Goal: Check status

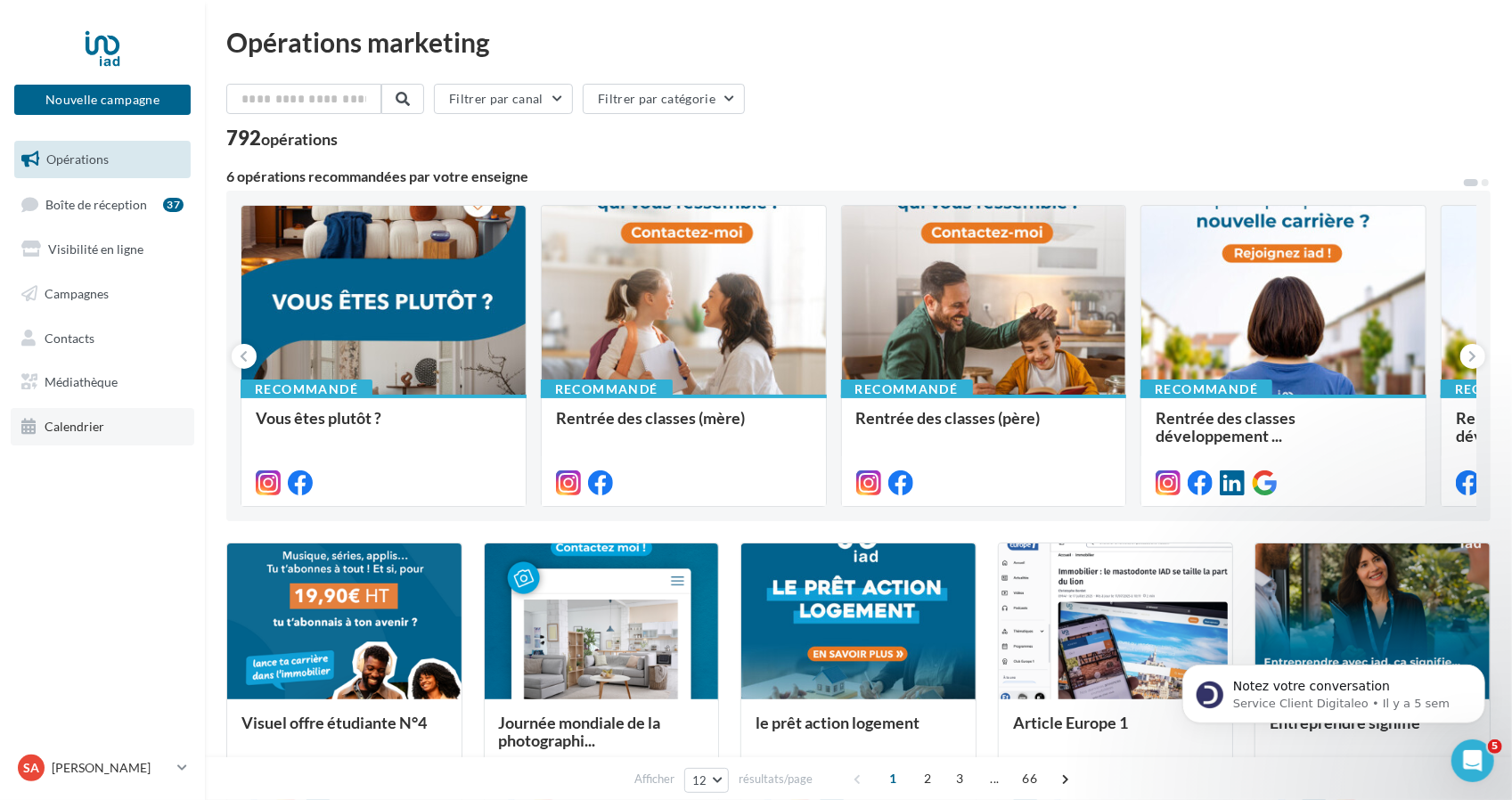
click at [98, 421] on span "Calendrier" at bounding box center [75, 427] width 60 height 16
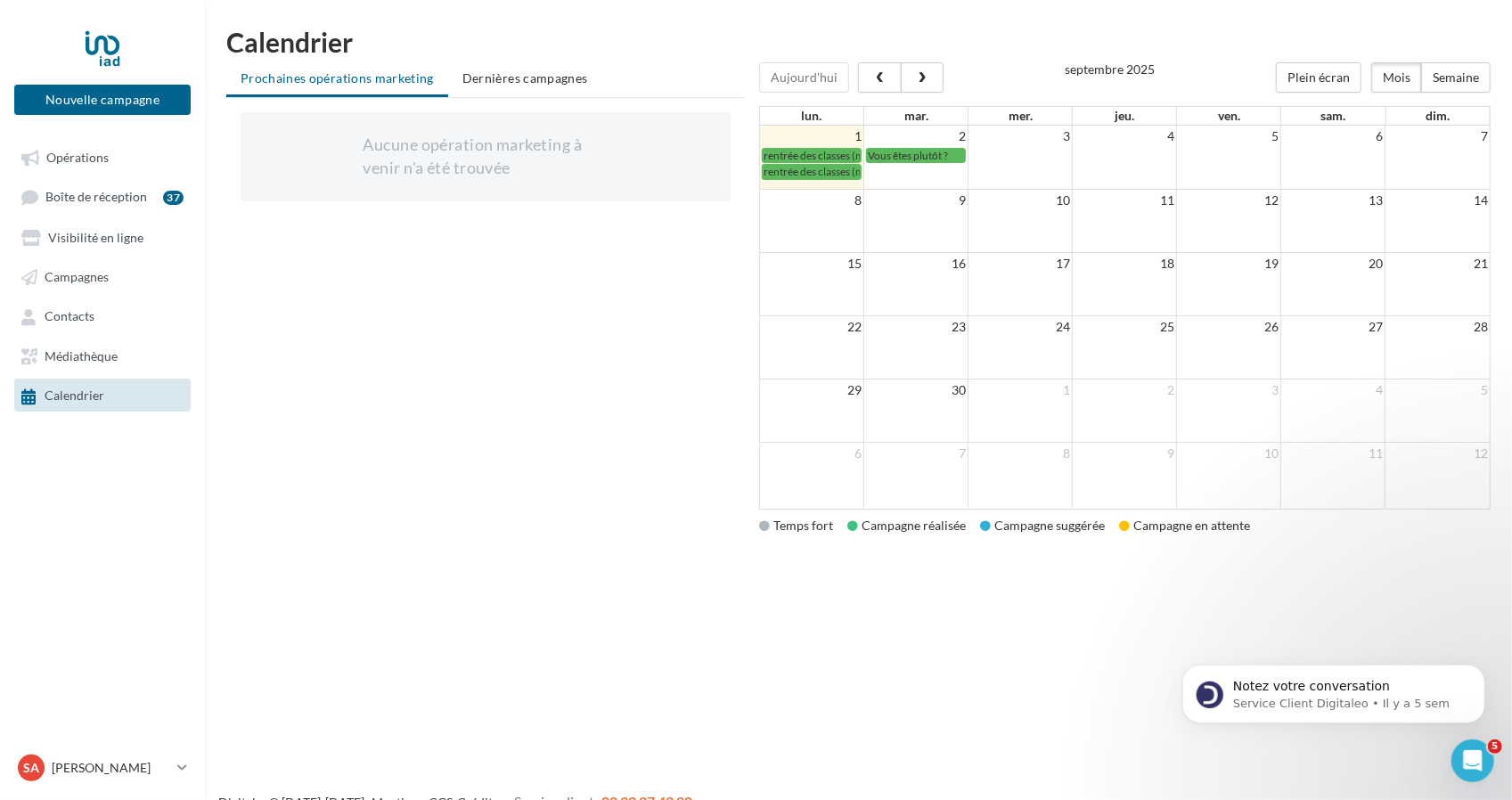
click at [769, 220] on td at bounding box center [812, 221] width 105 height 63
click at [778, 154] on span "rentrée des classes (mère)" at bounding box center [823, 156] width 119 height 14
